Goal: Task Accomplishment & Management: Manage account settings

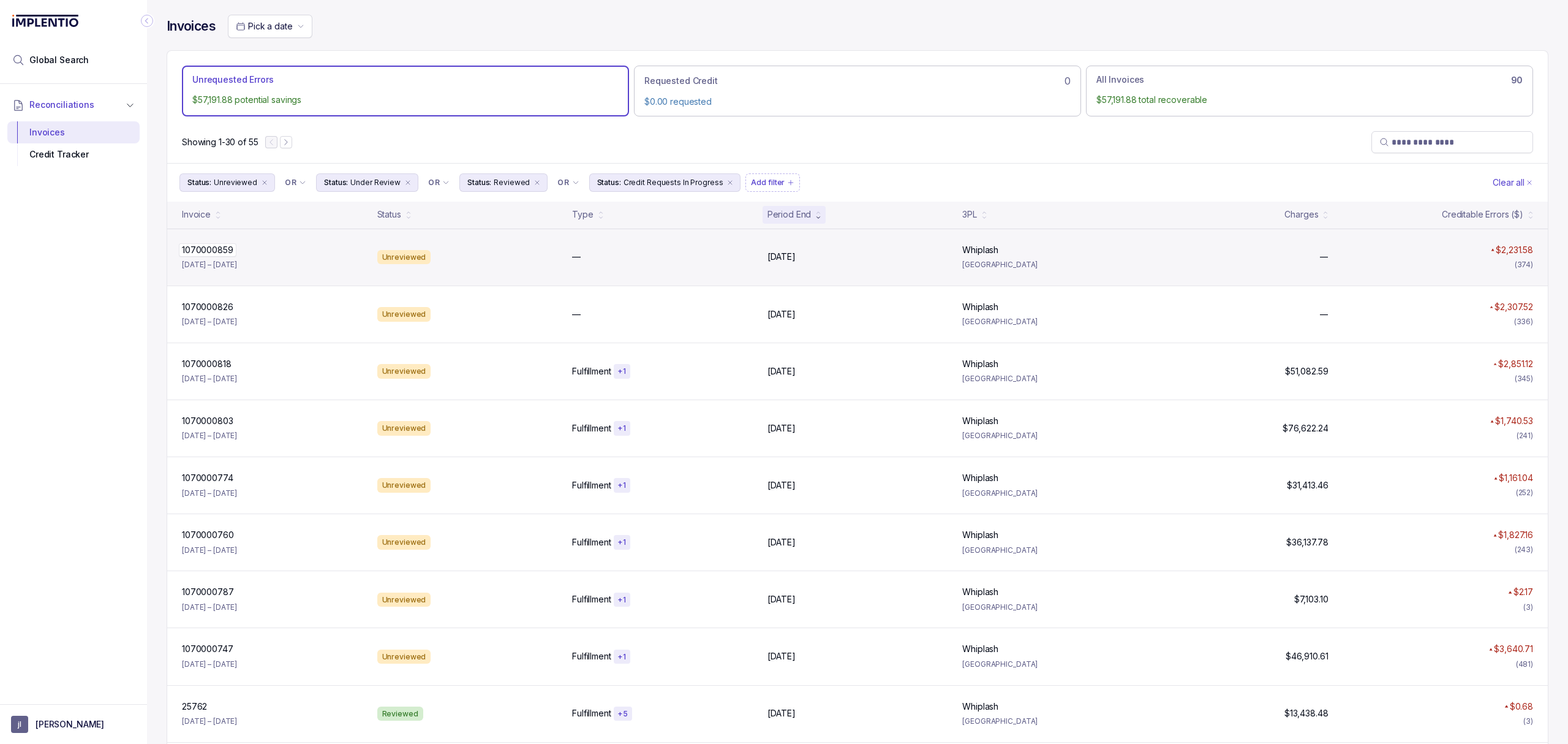
click at [228, 256] on p "1070000859" at bounding box center [207, 250] width 57 height 14
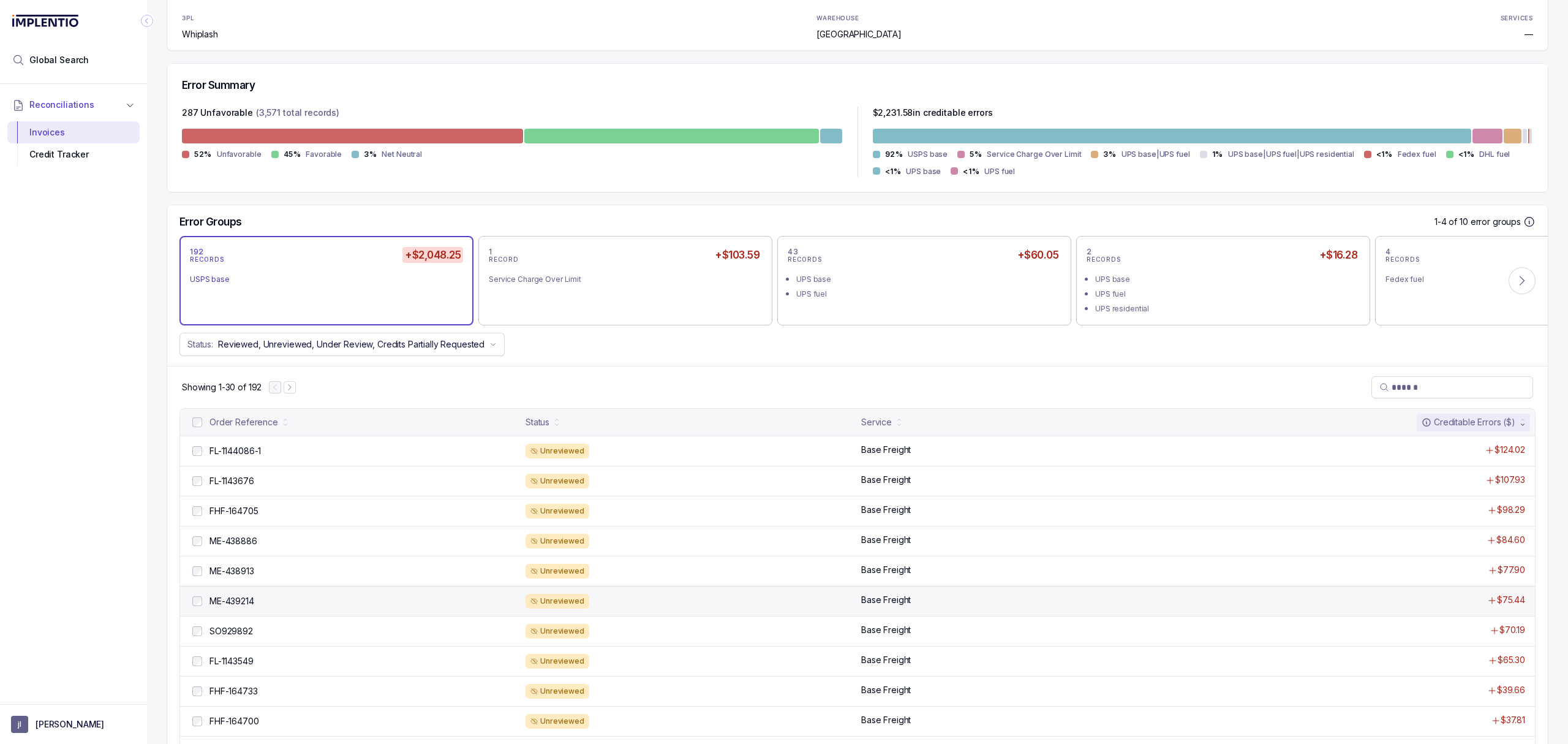
scroll to position [245, 0]
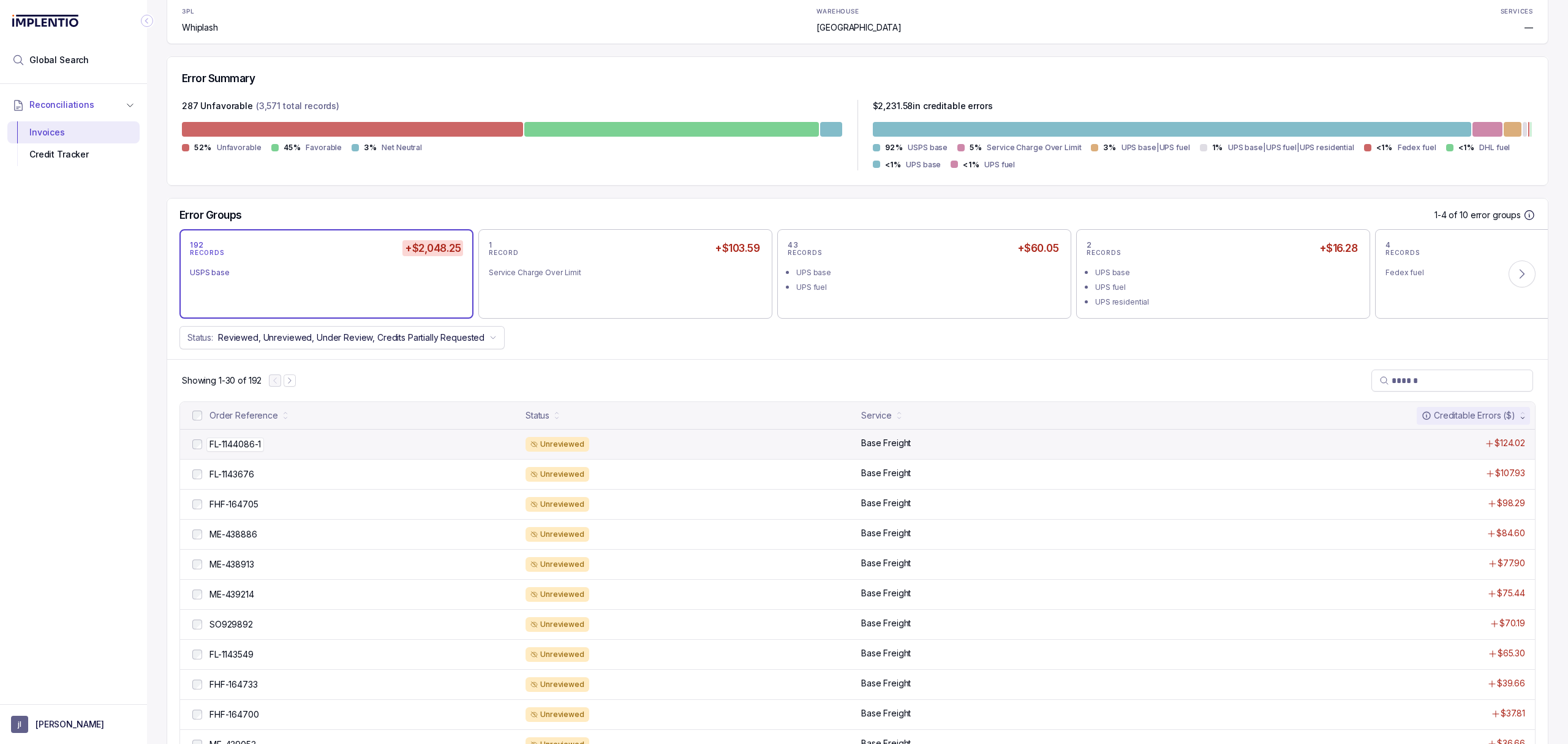
click at [254, 447] on p "FL-1144086-1" at bounding box center [235, 444] width 57 height 14
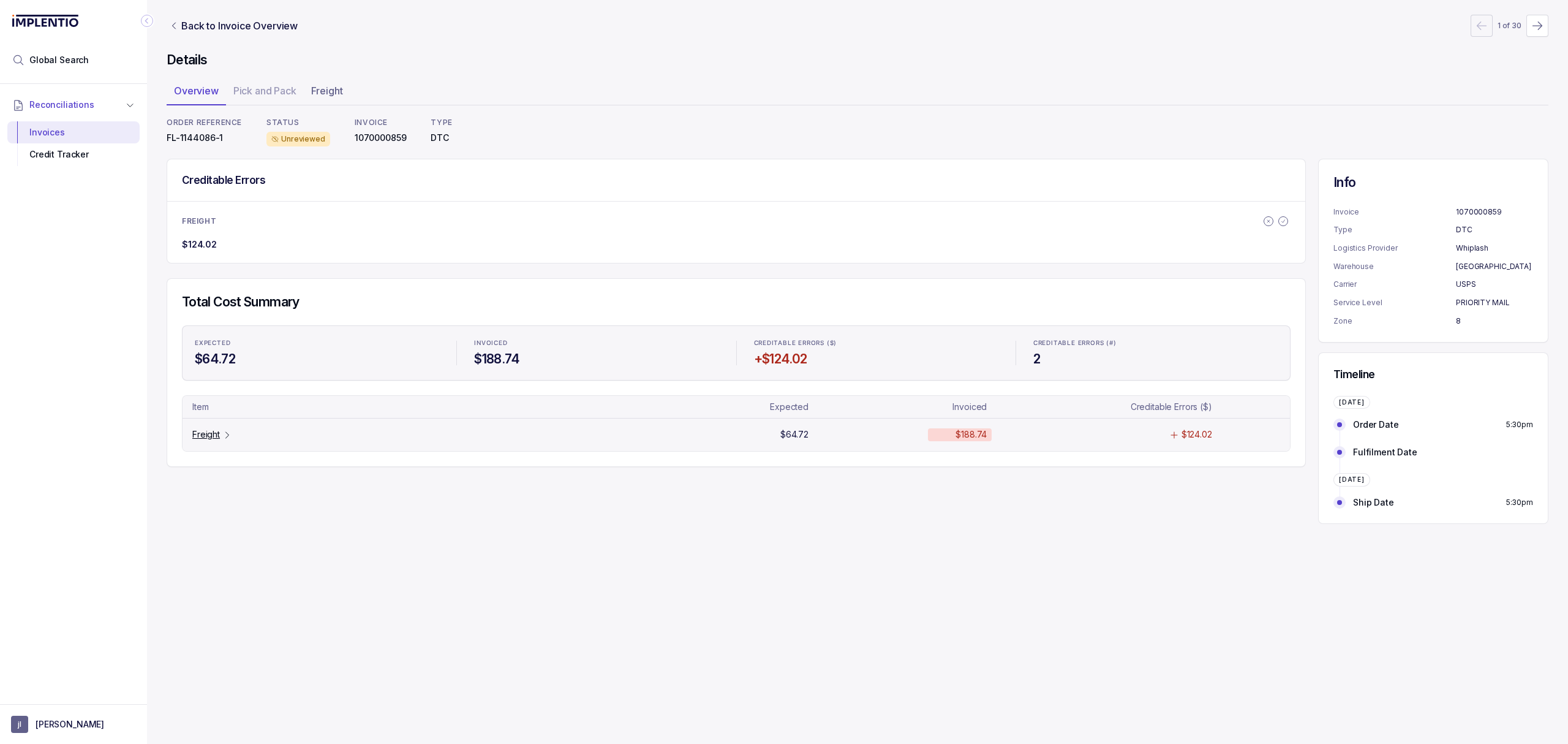
click at [216, 437] on p "Freight" at bounding box center [206, 434] width 27 height 13
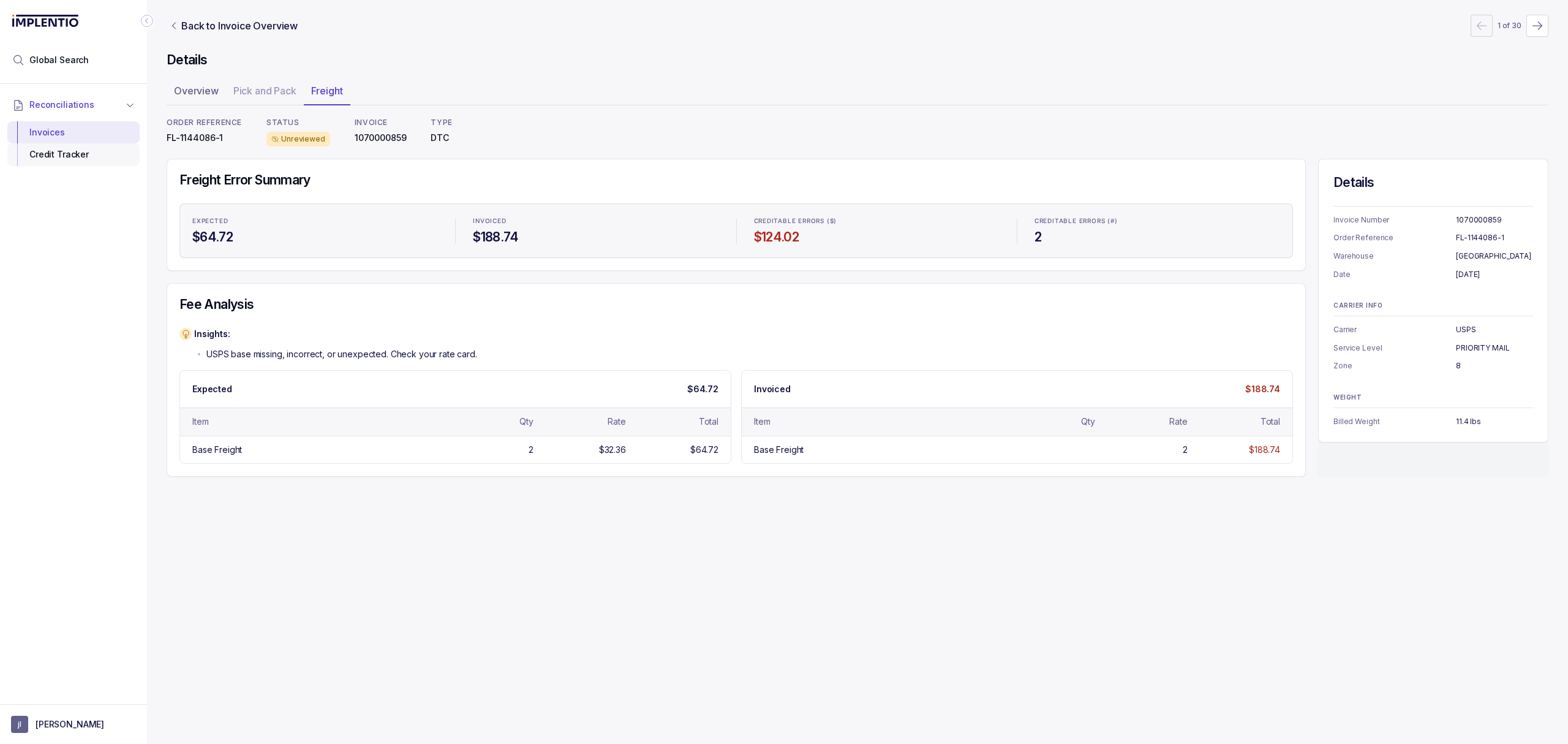
click at [104, 158] on div "Credit Tracker" at bounding box center [74, 154] width 113 height 22
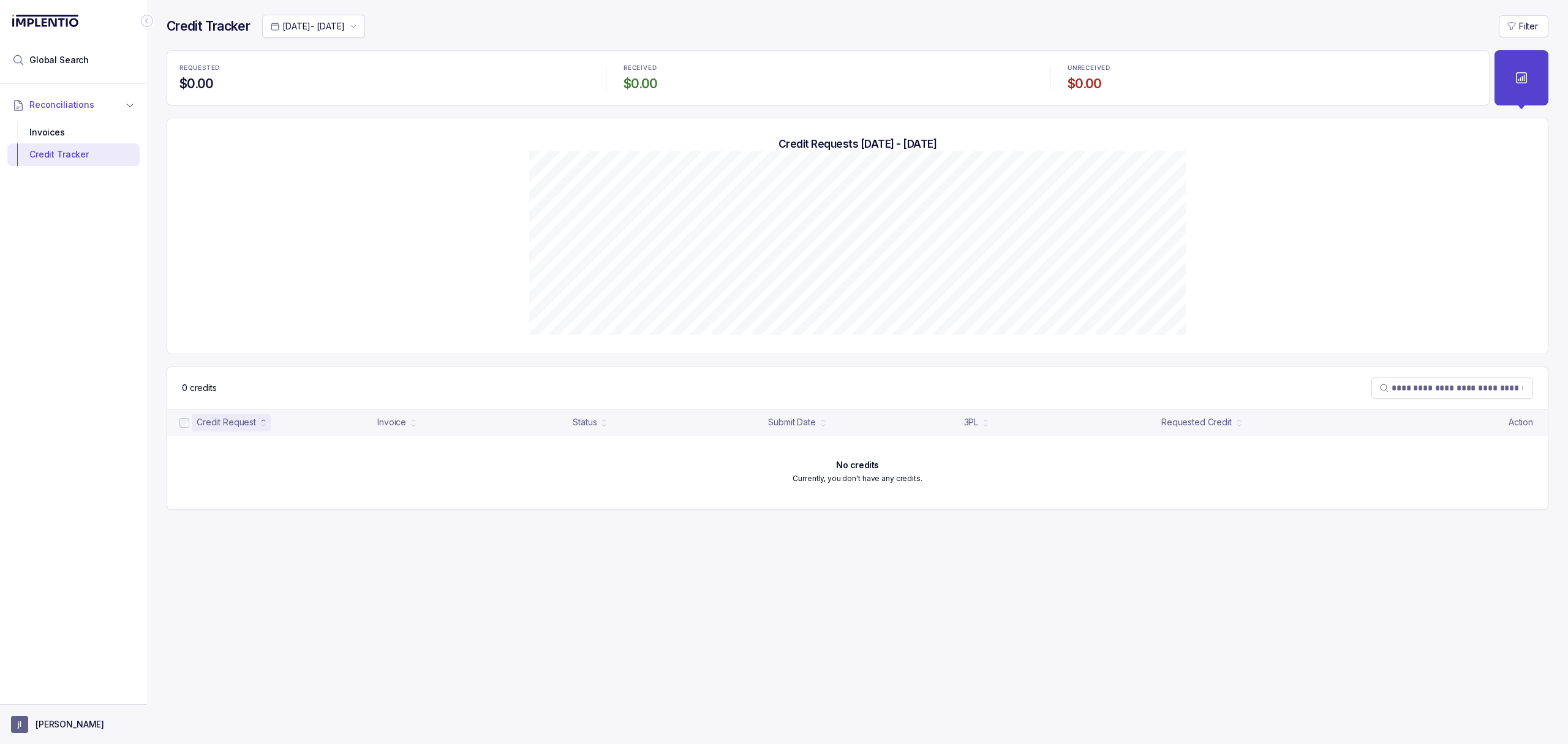
click at [60, 716] on button "[PERSON_NAME]" at bounding box center [73, 725] width 125 height 17
click at [57, 702] on p "Logout" at bounding box center [81, 696] width 102 height 13
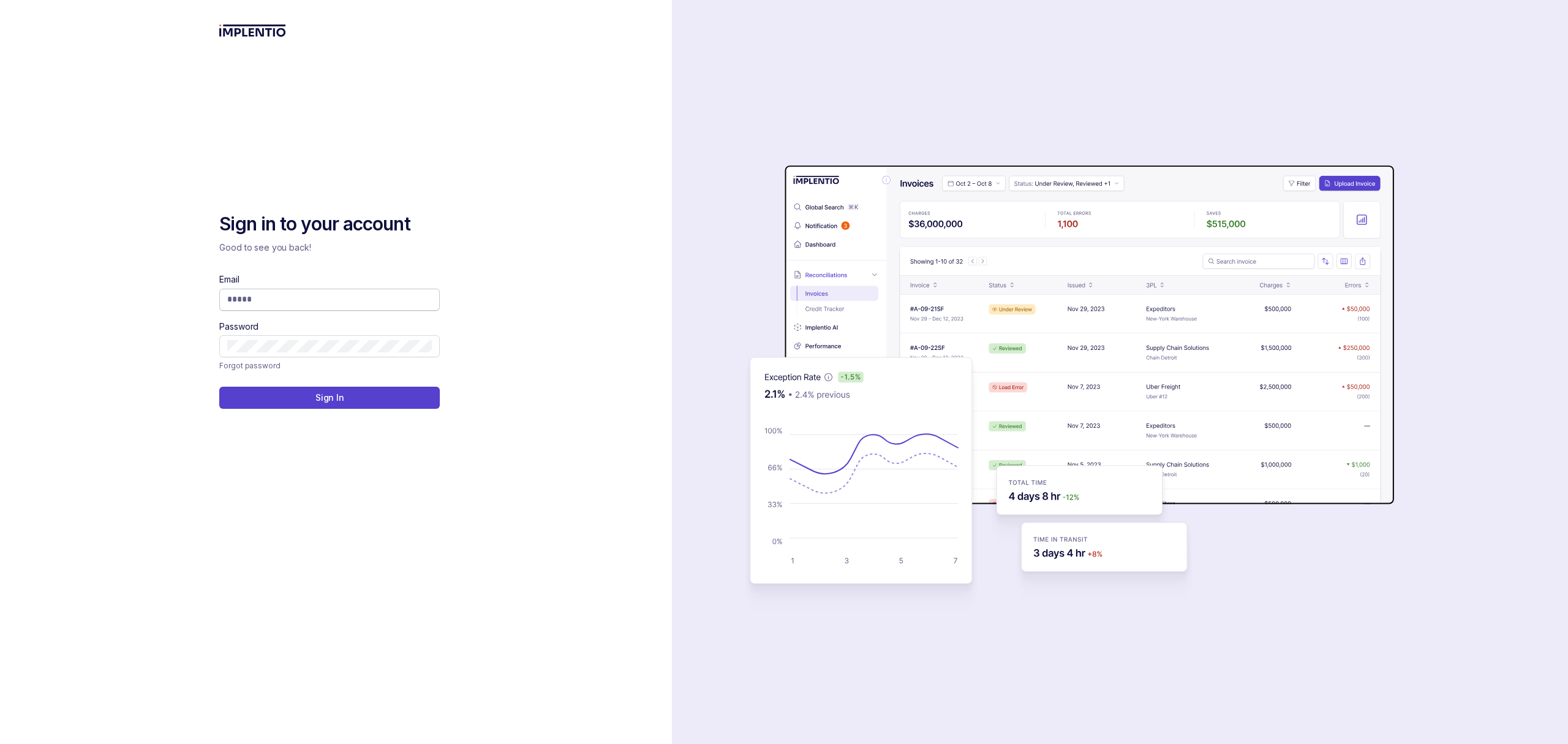
click at [338, 296] on input "Email" at bounding box center [329, 298] width 205 height 13
click at [0, 743] on com-1password-button at bounding box center [0, 744] width 0 height 0
click at [281, 297] on input "Email" at bounding box center [329, 298] width 205 height 13
type input "**********"
